Goal: Information Seeking & Learning: Learn about a topic

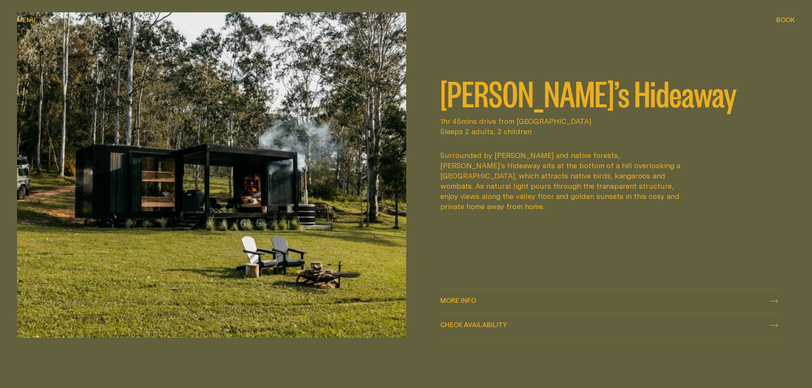
scroll to position [469, 0]
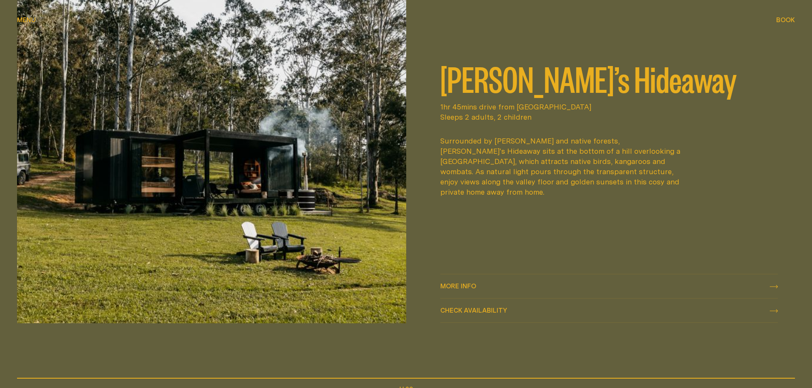
click at [451, 282] on span "More info More info" at bounding box center [458, 287] width 36 height 10
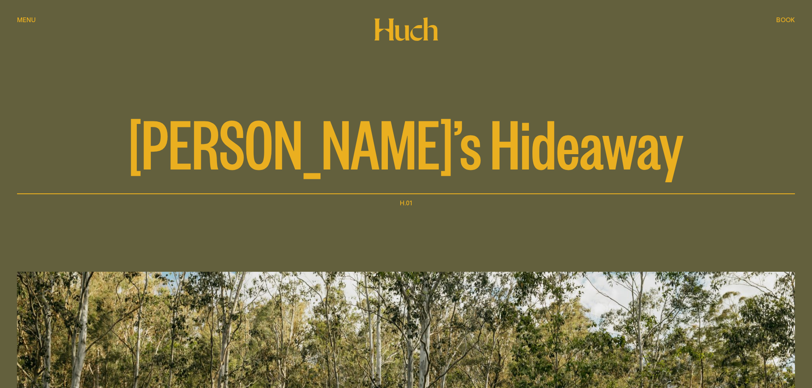
click at [33, 18] on div "Menu Menu" at bounding box center [26, 20] width 19 height 6
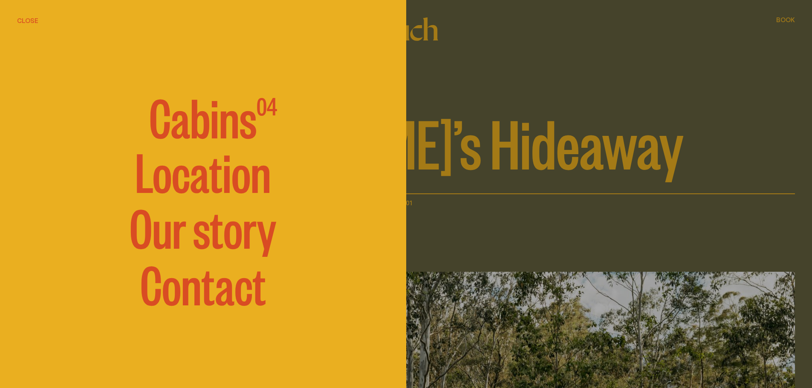
click at [176, 120] on span "Cabins" at bounding box center [202, 115] width 107 height 51
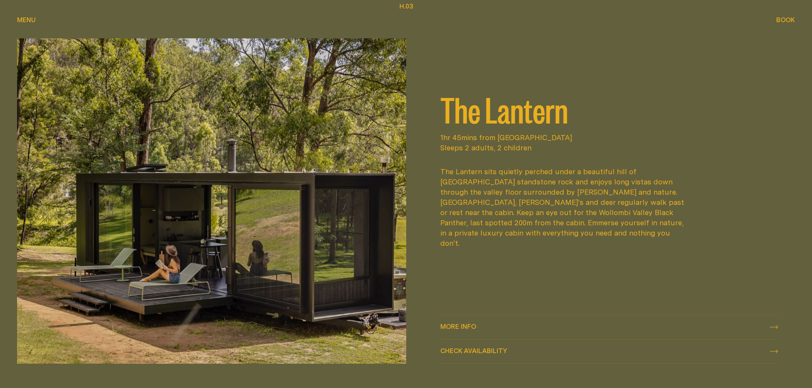
scroll to position [1279, 0]
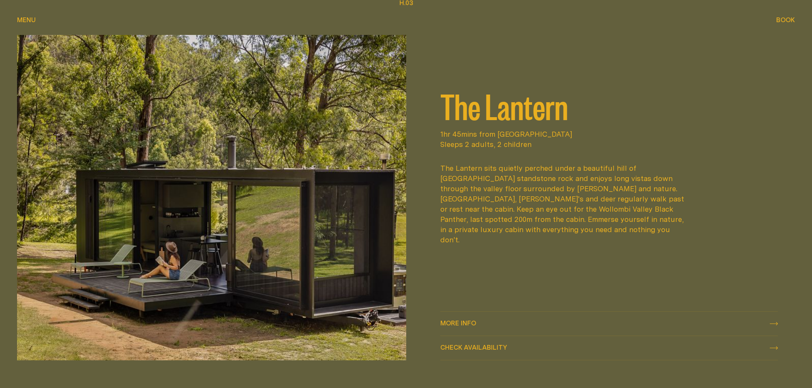
click at [448, 322] on span "More info" at bounding box center [458, 323] width 36 height 6
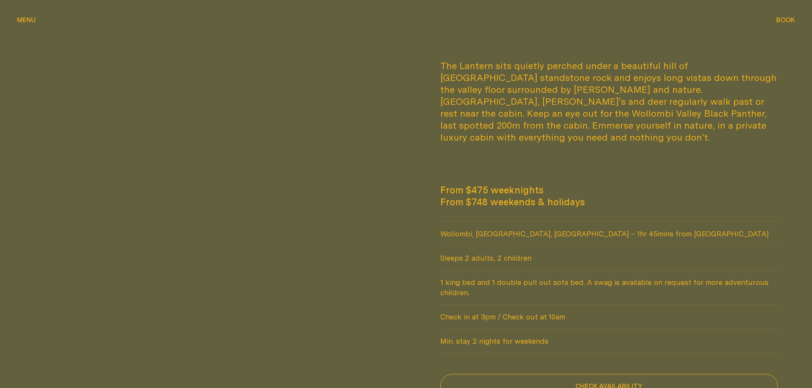
scroll to position [554, 0]
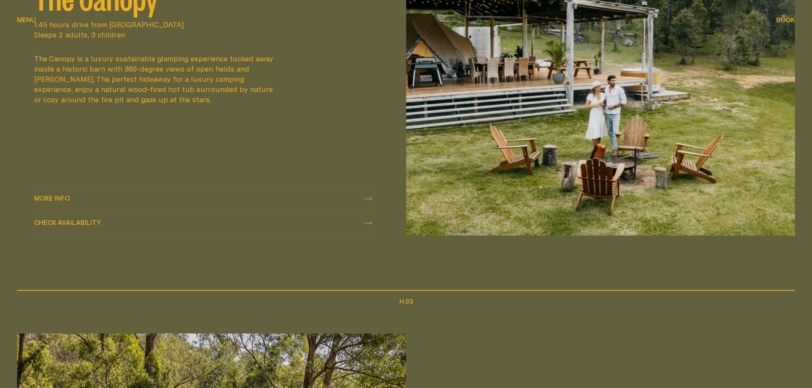
scroll to position [852, 0]
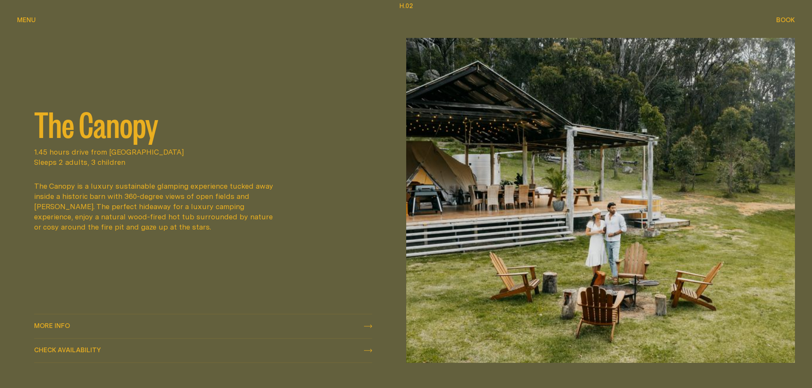
click at [139, 322] on div "More info More info" at bounding box center [203, 326] width 338 height 10
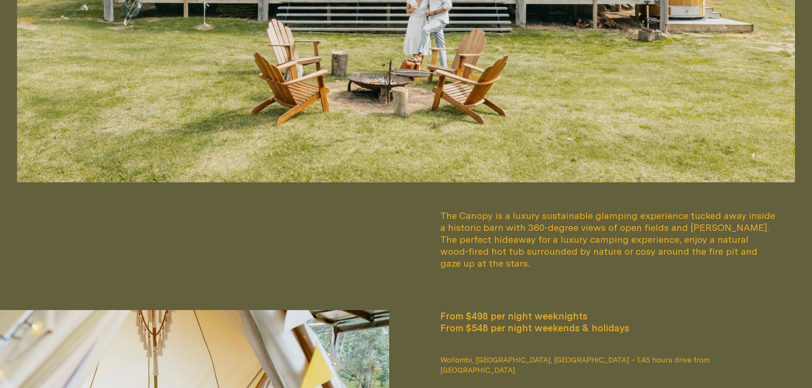
scroll to position [639, 0]
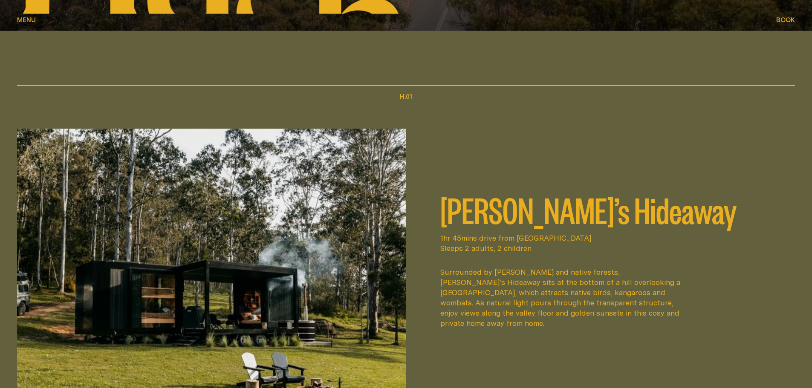
scroll to position [426, 0]
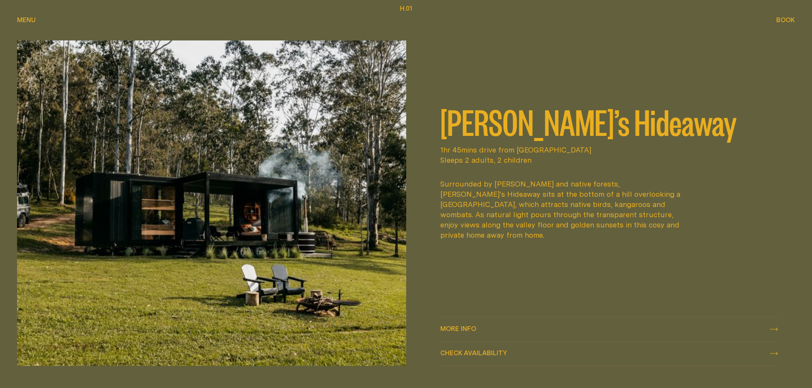
click at [463, 330] on span "More info" at bounding box center [458, 329] width 36 height 6
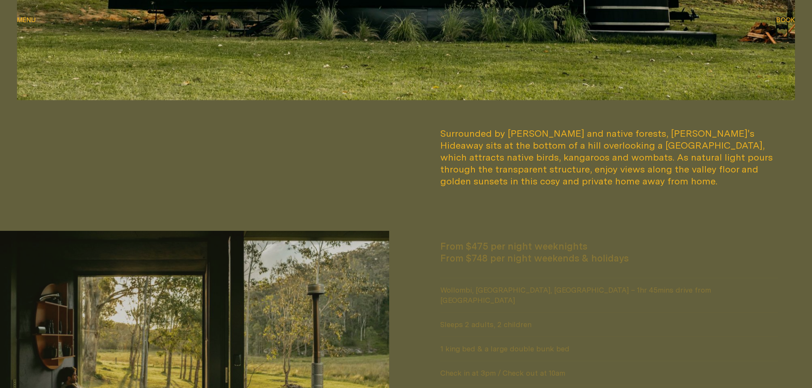
scroll to position [725, 0]
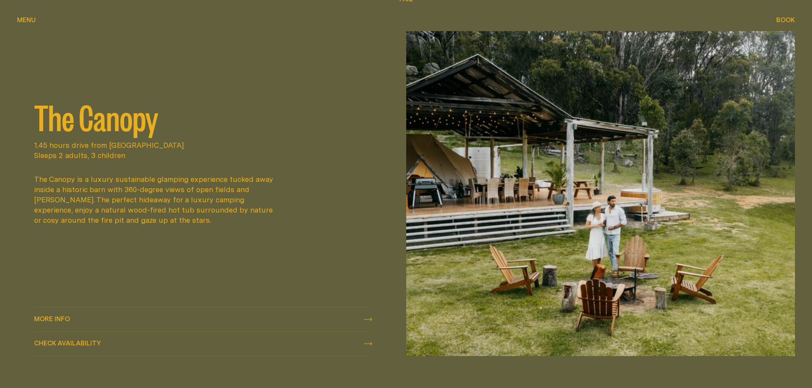
scroll to position [938, 0]
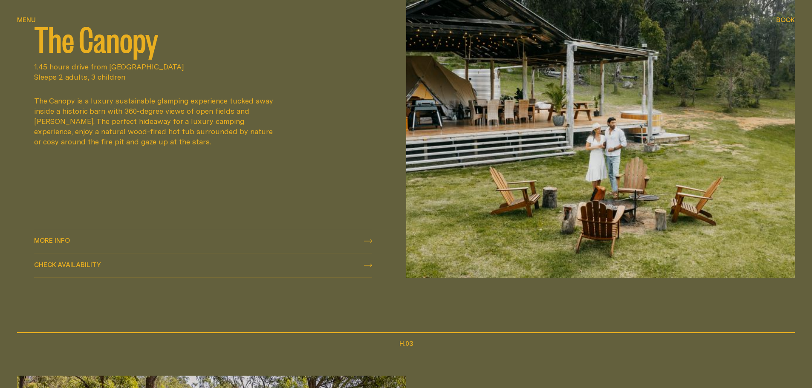
click at [361, 243] on div "More info More info" at bounding box center [203, 241] width 338 height 10
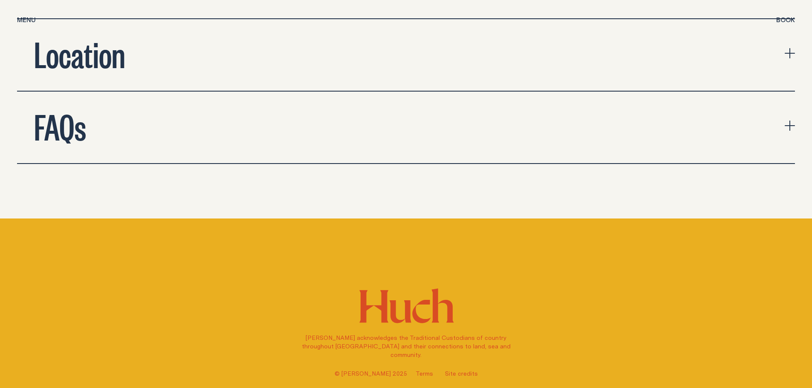
scroll to position [2941, 0]
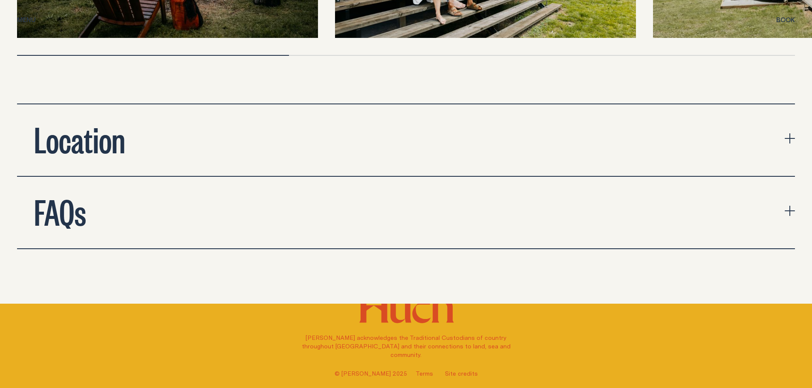
click at [551, 106] on button "Location" at bounding box center [406, 140] width 778 height 72
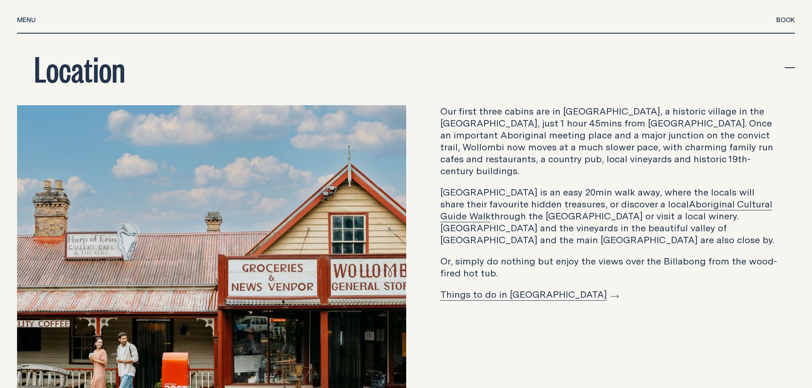
scroll to position [3026, 0]
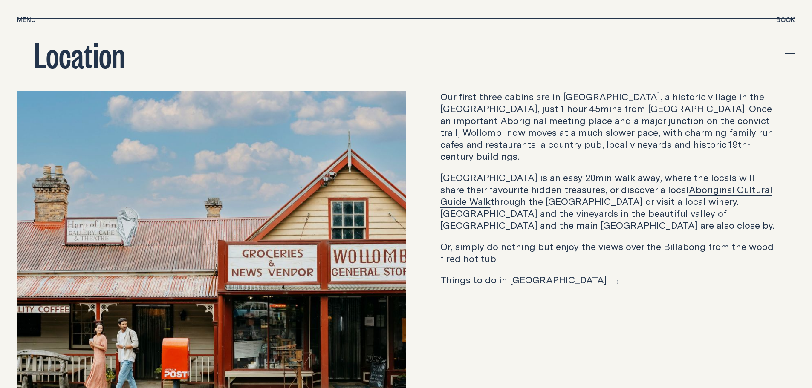
click at [505, 273] on link "Things to do in [GEOGRAPHIC_DATA]" at bounding box center [529, 279] width 179 height 13
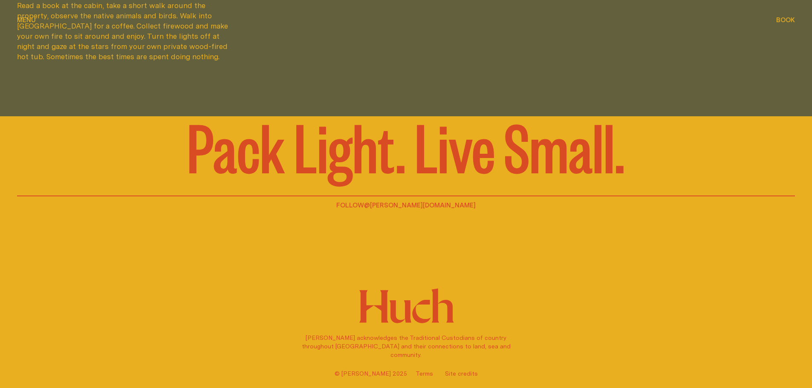
scroll to position [2825, 0]
